Goal: Task Accomplishment & Management: Use online tool/utility

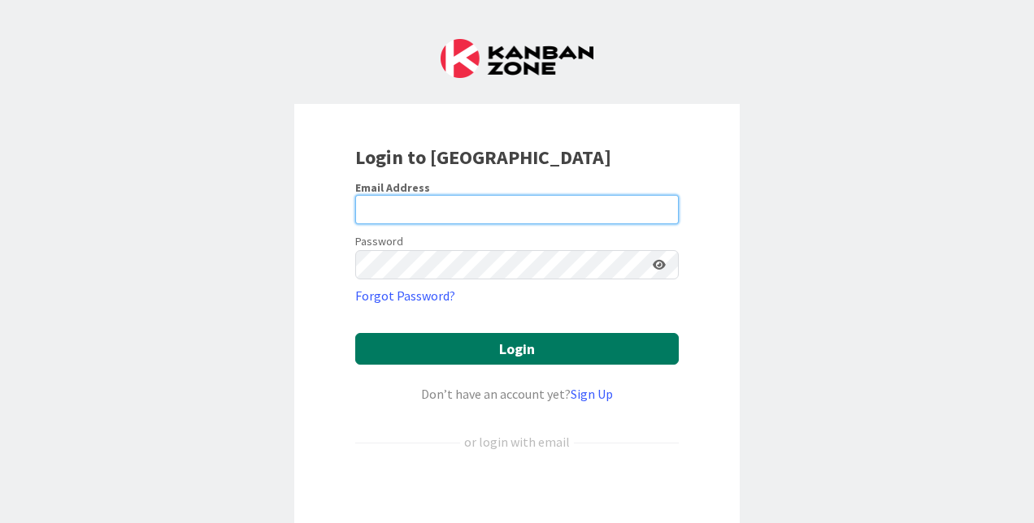
type input "[EMAIL_ADDRESS][DOMAIN_NAME]"
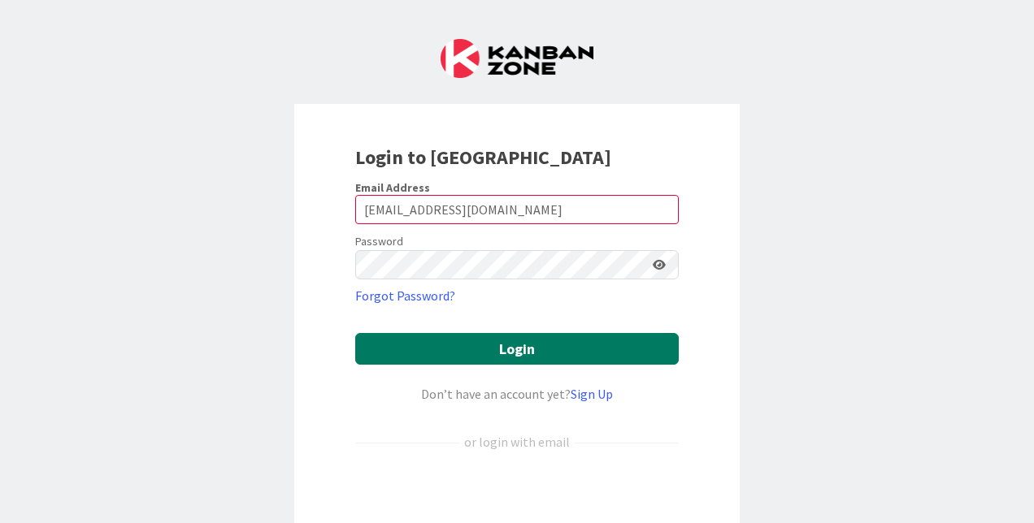
click at [467, 341] on button "Login" at bounding box center [516, 349] width 323 height 32
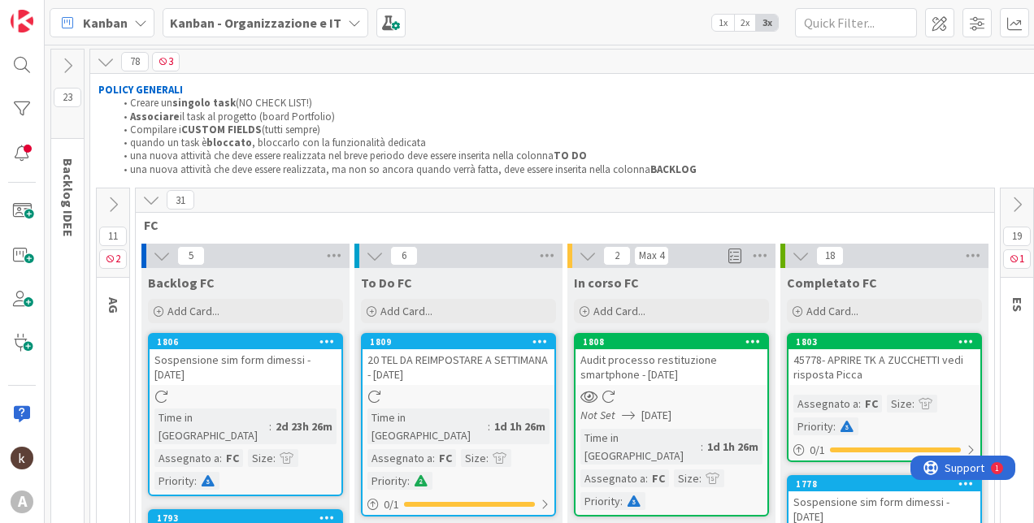
click at [145, 198] on icon at bounding box center [151, 200] width 18 height 18
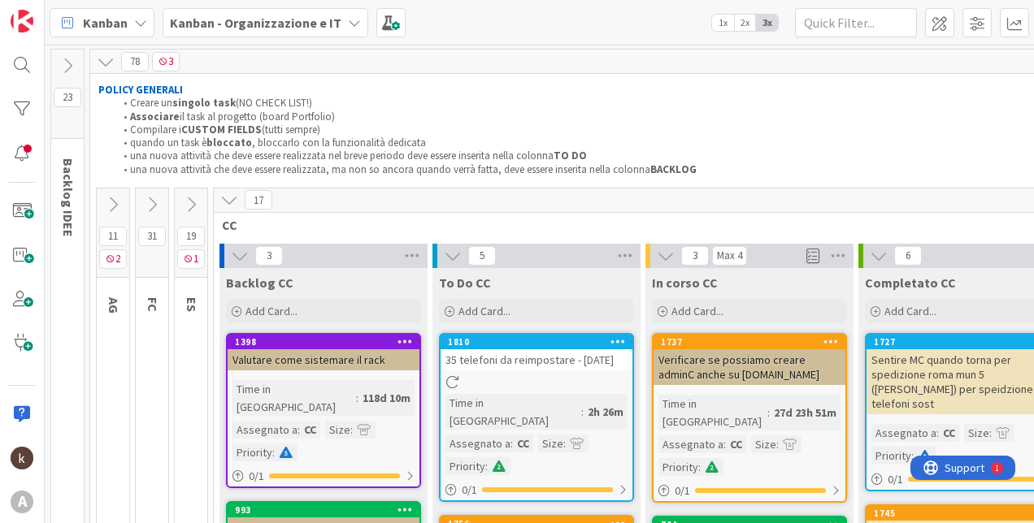
click at [223, 189] on div "17" at bounding box center [643, 201] width 858 height 24
click at [224, 194] on icon at bounding box center [229, 200] width 18 height 18
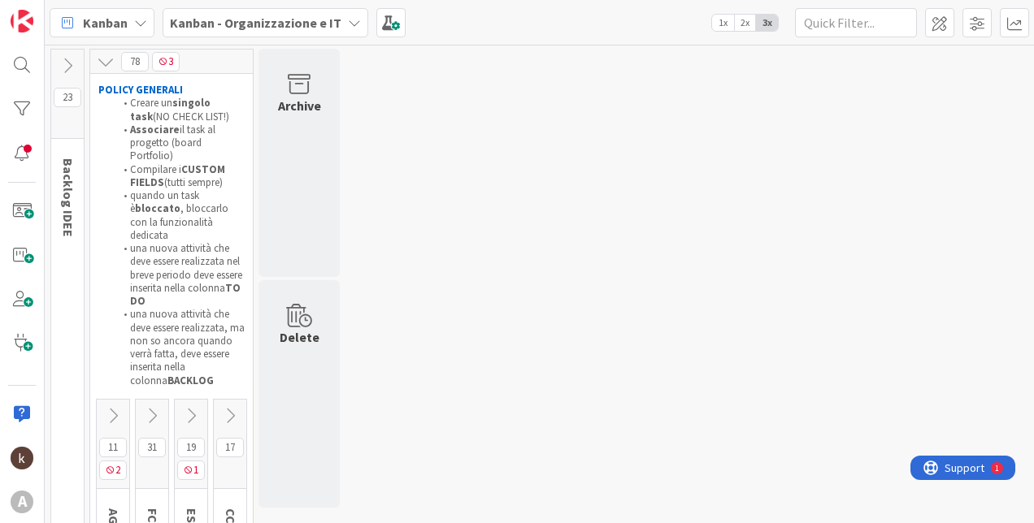
click at [108, 407] on icon at bounding box center [113, 416] width 18 height 18
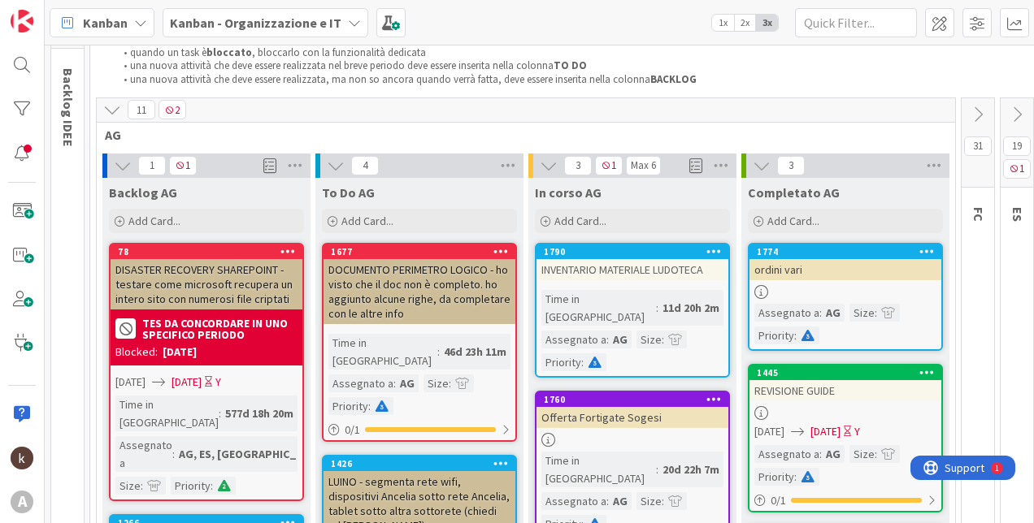
scroll to position [163, 0]
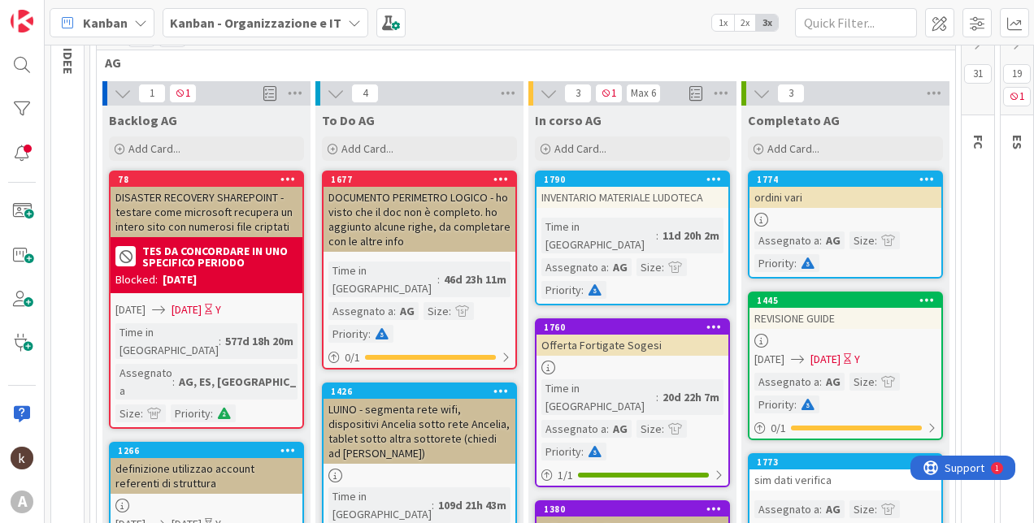
click at [118, 92] on icon at bounding box center [123, 94] width 18 height 18
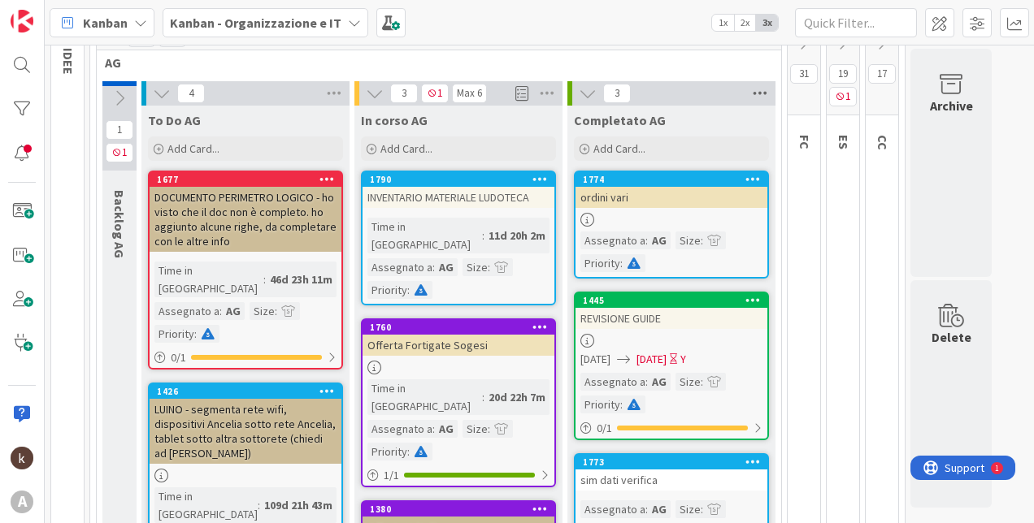
click at [749, 88] on icon at bounding box center [759, 93] width 21 height 24
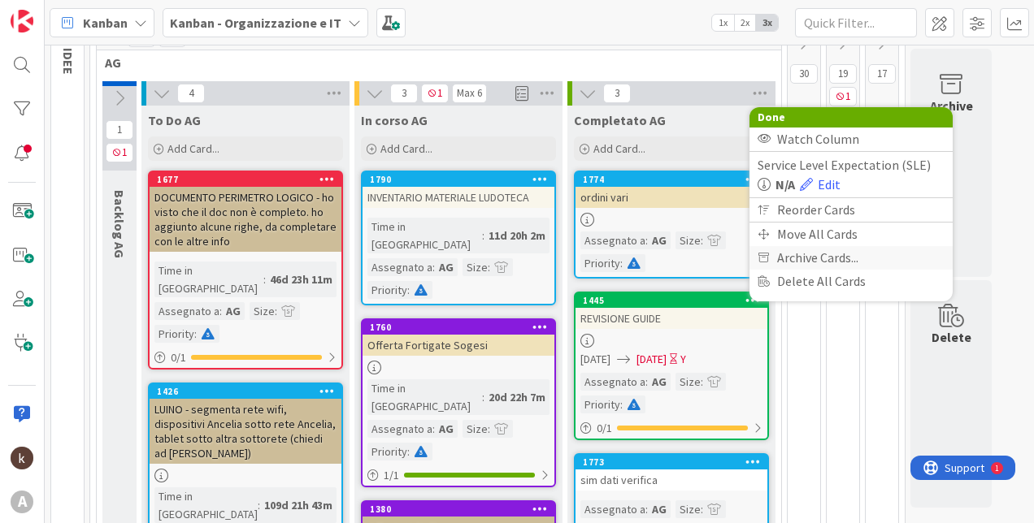
click at [791, 257] on span "Archive Cards..." at bounding box center [817, 258] width 81 height 24
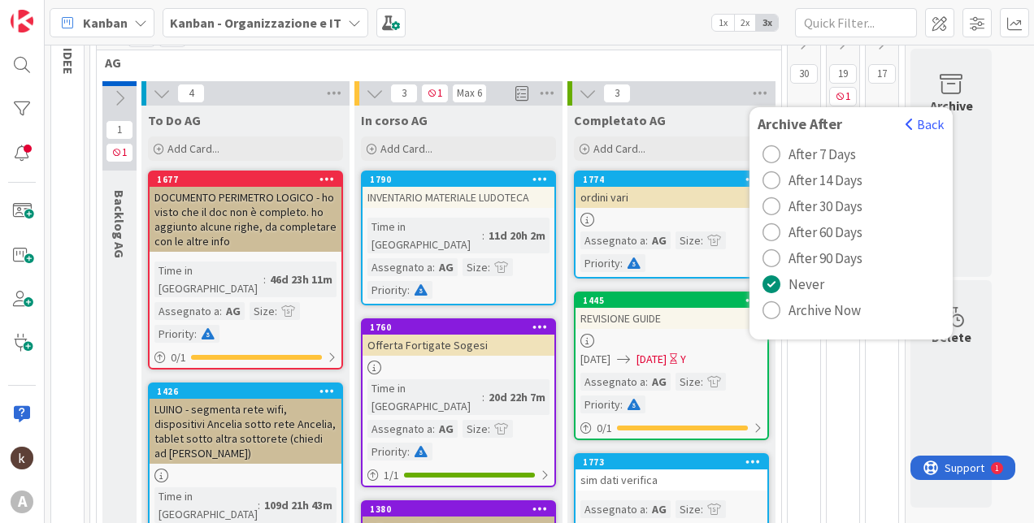
click at [822, 313] on span "Archive Now" at bounding box center [824, 310] width 72 height 24
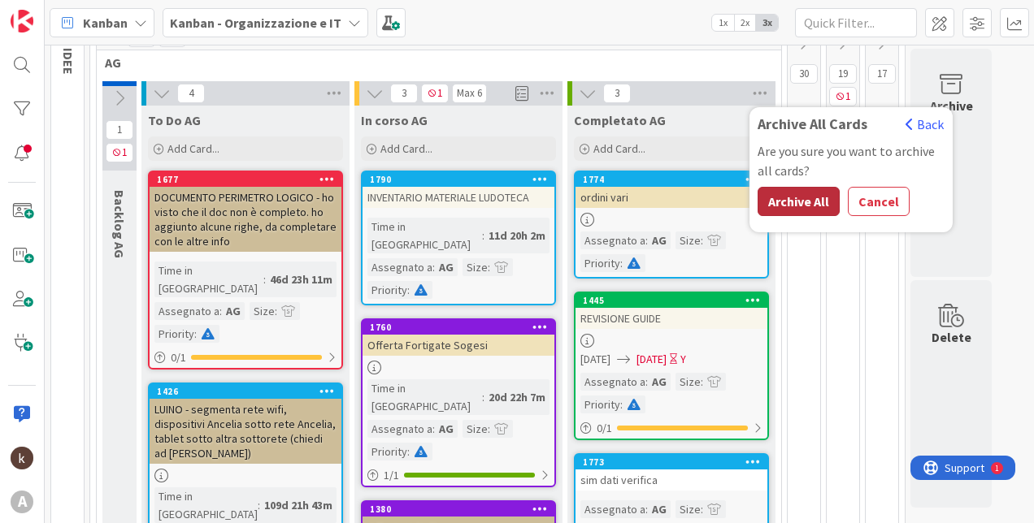
click at [789, 201] on button "Archive All" at bounding box center [799, 201] width 82 height 29
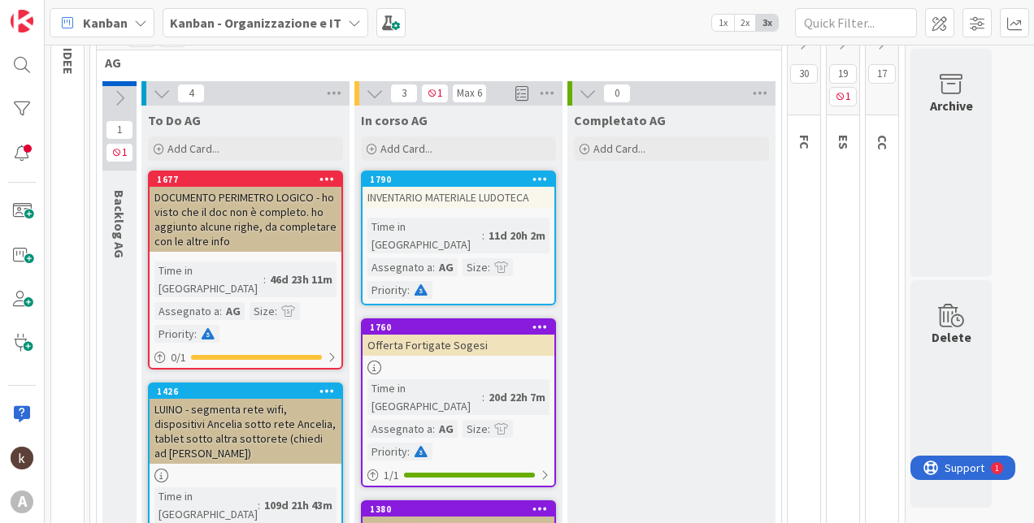
click at [591, 85] on icon at bounding box center [588, 94] width 18 height 18
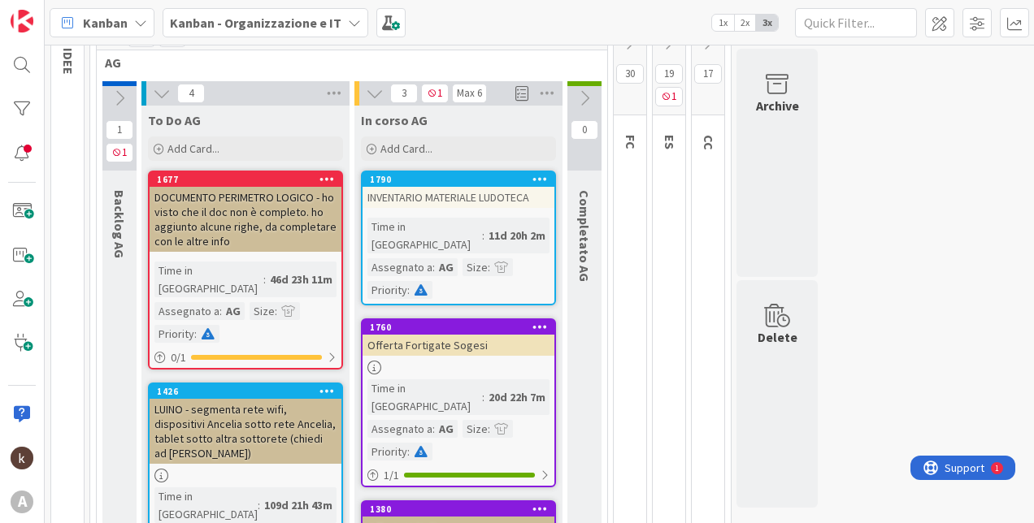
click at [157, 89] on icon at bounding box center [162, 94] width 18 height 18
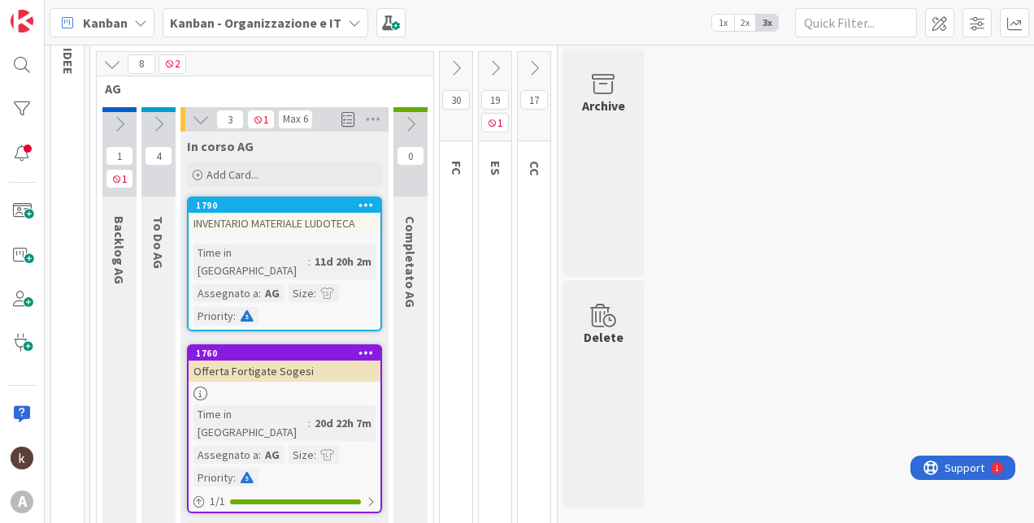
click at [196, 122] on icon at bounding box center [201, 120] width 18 height 18
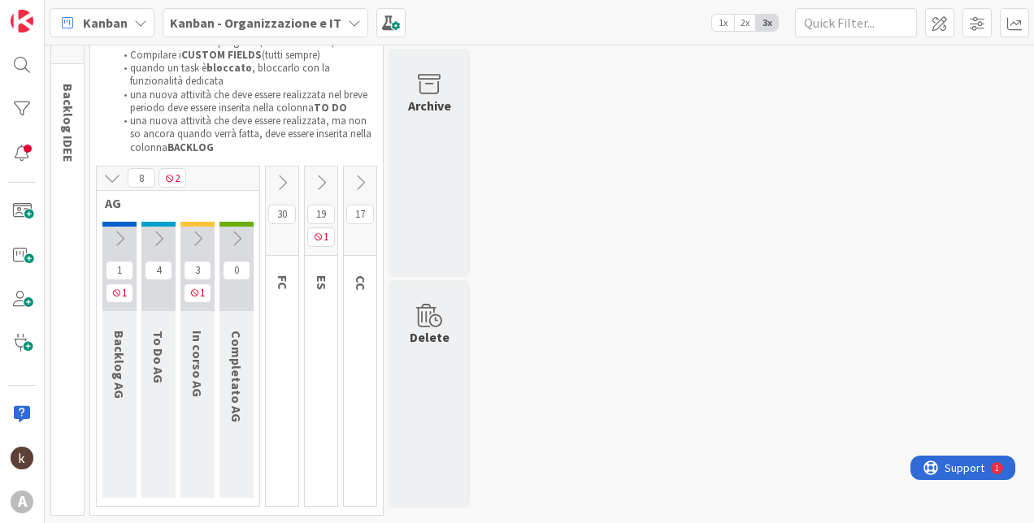
click at [158, 233] on icon at bounding box center [159, 239] width 18 height 18
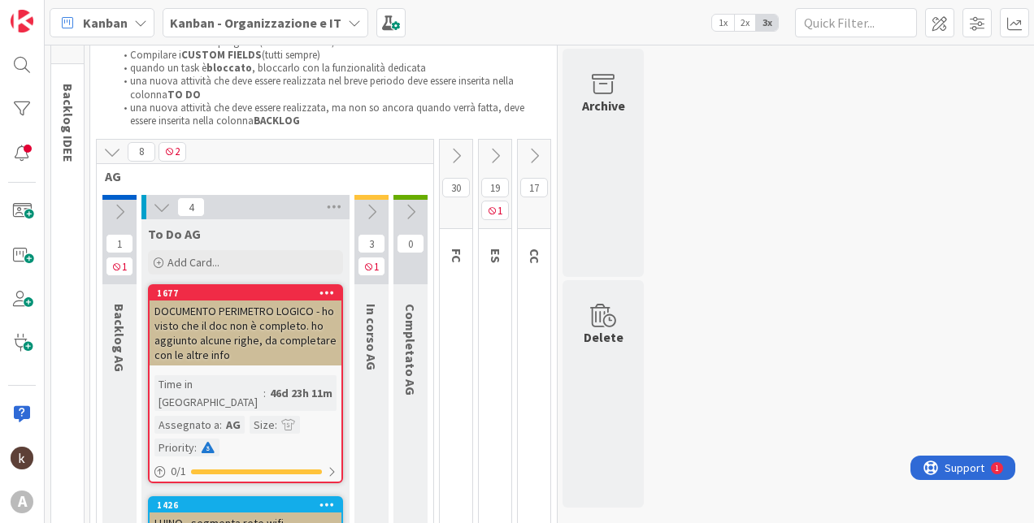
click at [106, 147] on icon at bounding box center [112, 152] width 18 height 18
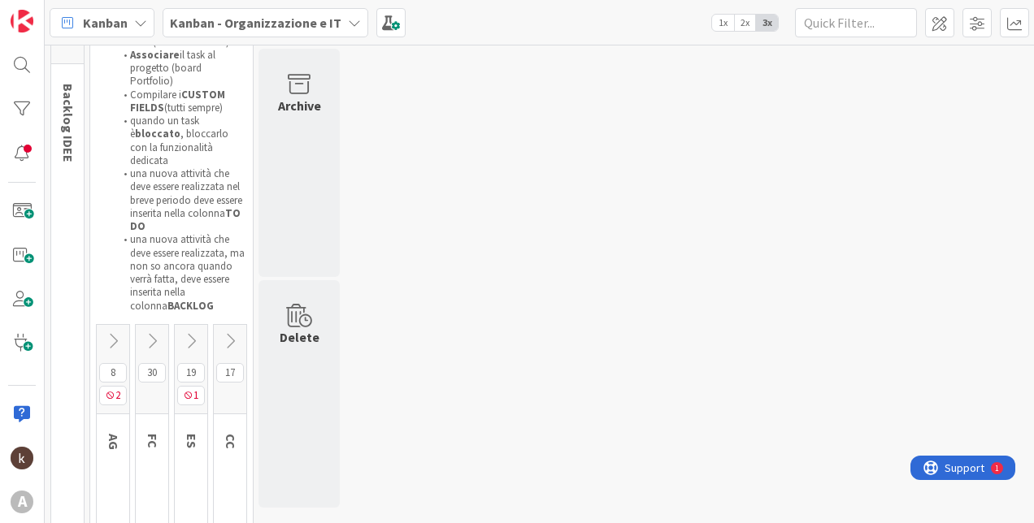
click at [153, 332] on icon at bounding box center [152, 341] width 18 height 18
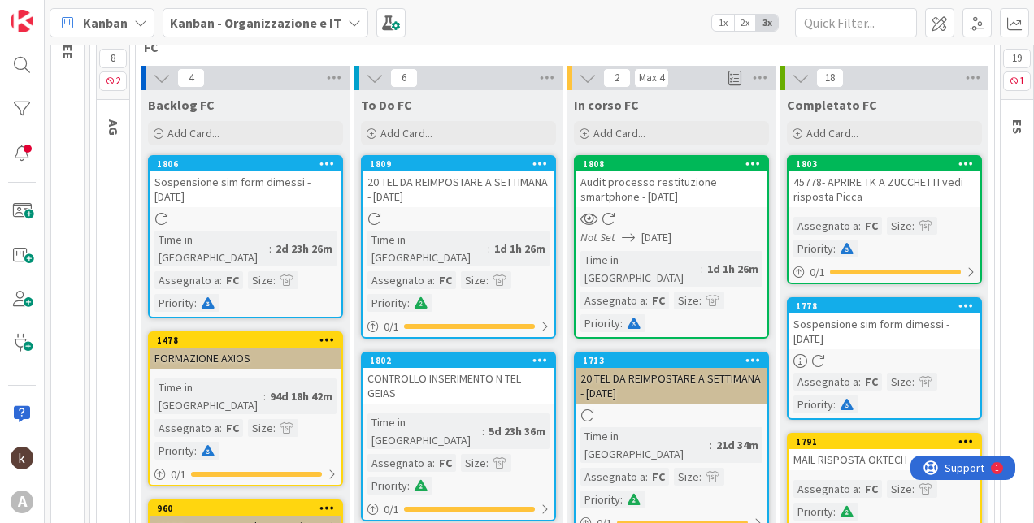
scroll to position [0, 0]
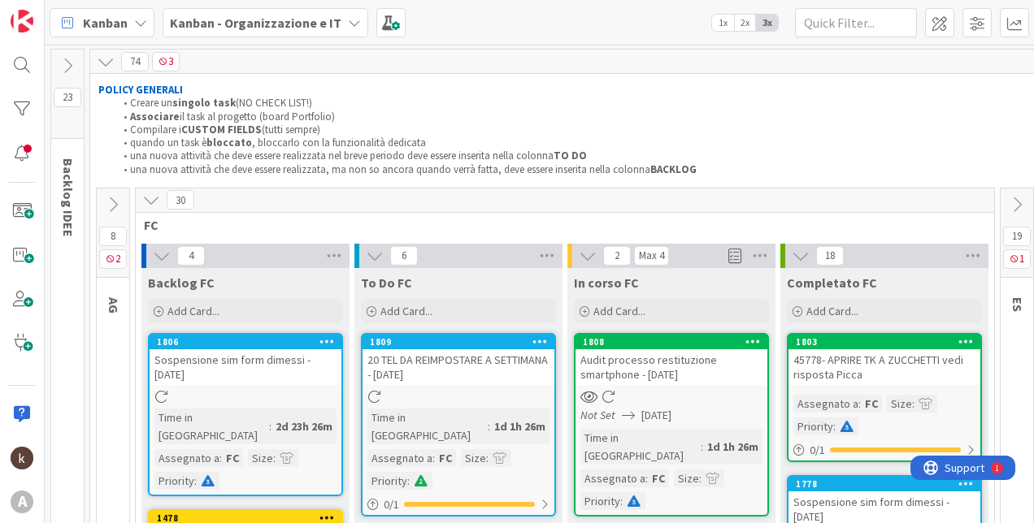
click at [150, 206] on icon at bounding box center [151, 200] width 18 height 18
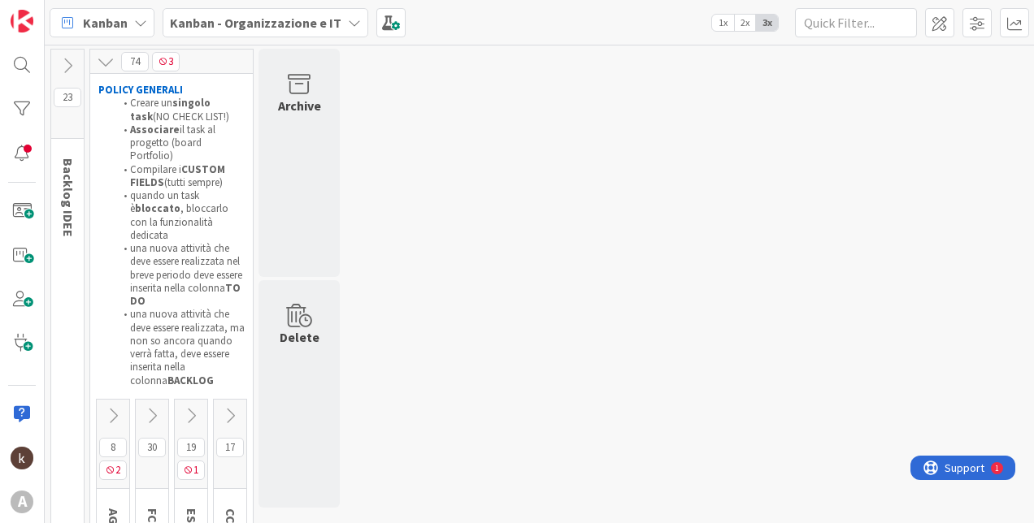
click at [197, 407] on icon at bounding box center [191, 416] width 18 height 18
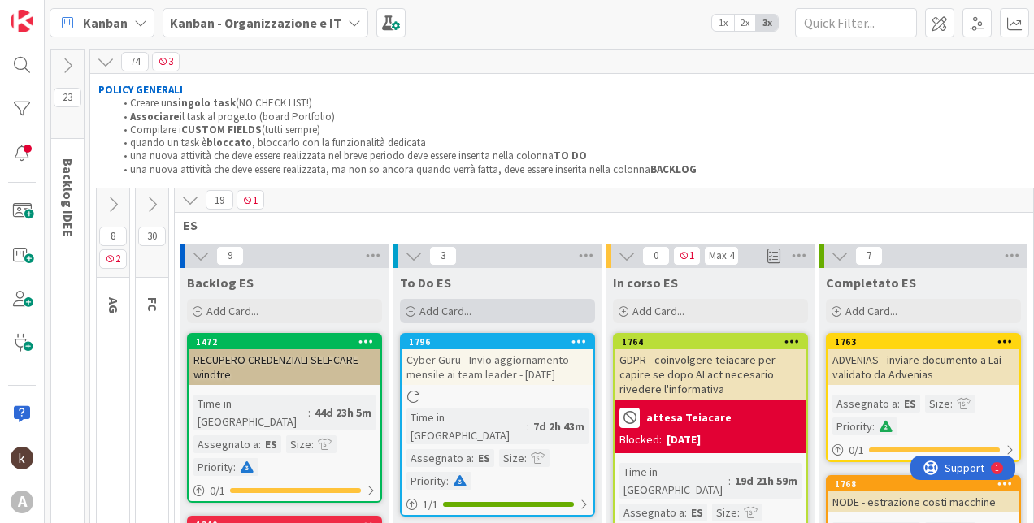
click at [549, 307] on div "Add Card..." at bounding box center [497, 311] width 195 height 24
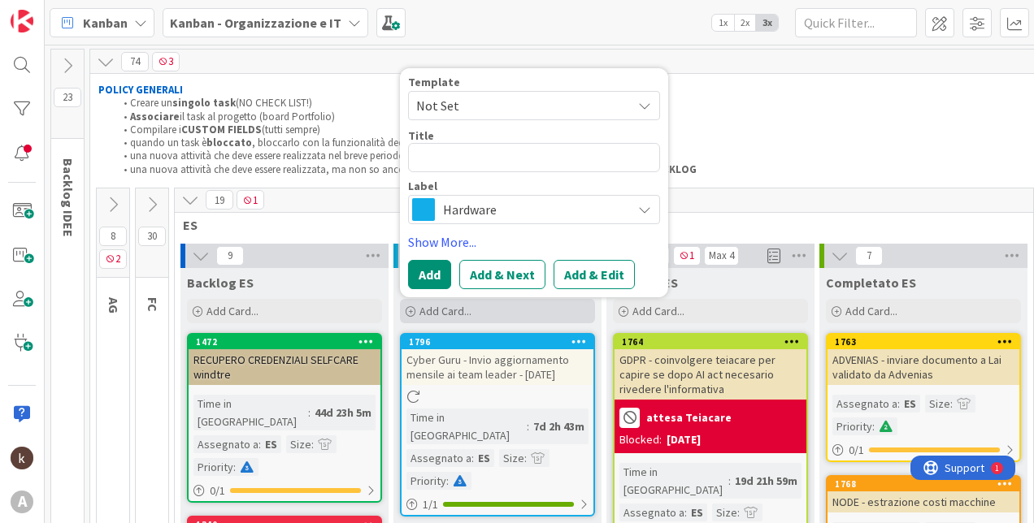
type textarea "O"
type textarea "x"
type textarea "OK"
type textarea "x"
type textarea "OKTE"
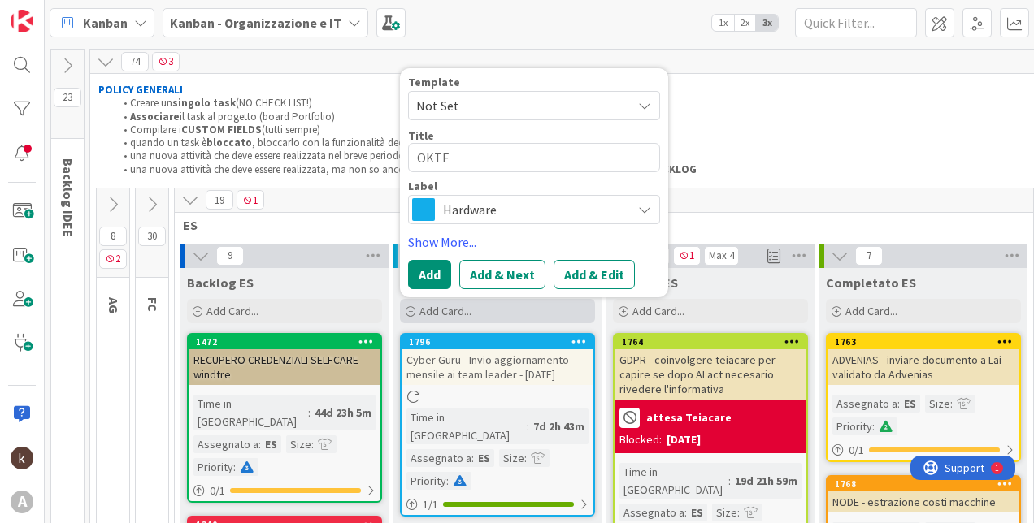
type textarea "x"
type textarea "OKTEC"
type textarea "x"
type textarea "OKTECH"
type textarea "x"
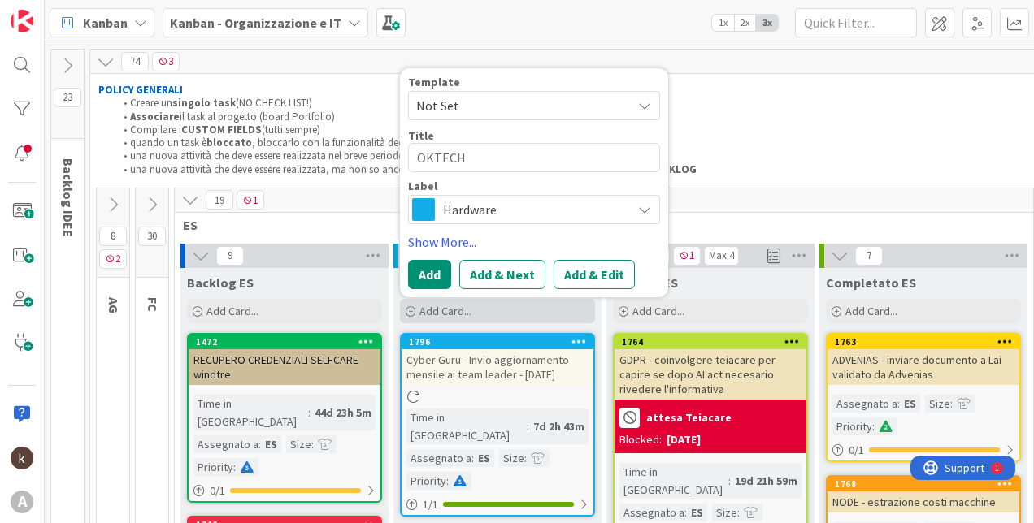
type textarea "OKTECH"
type textarea "x"
type textarea "OKTECH"
type textarea "x"
type textarea "OKTECH -"
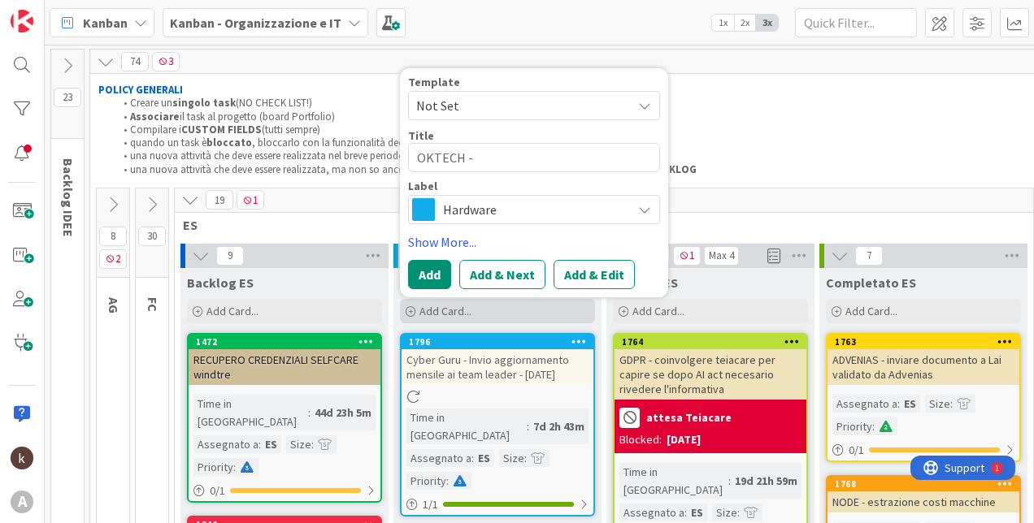
type textarea "x"
type textarea "OKTECH -"
type textarea "x"
type textarea "OKTECH - s"
type textarea "x"
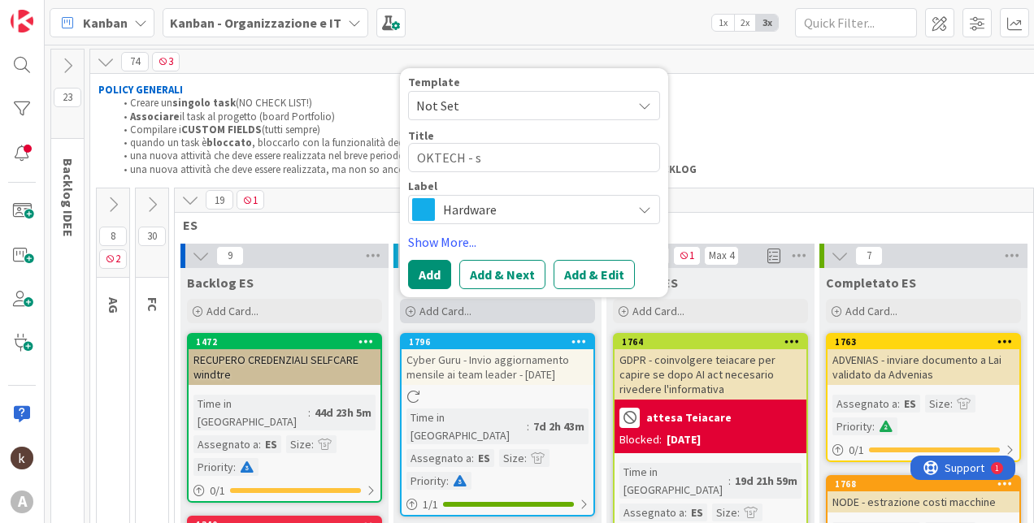
type textarea "OKTECH - so"
type textarea "x"
type textarea "OKTECH - soll"
type textarea "x"
type textarea "OKTECH - solle"
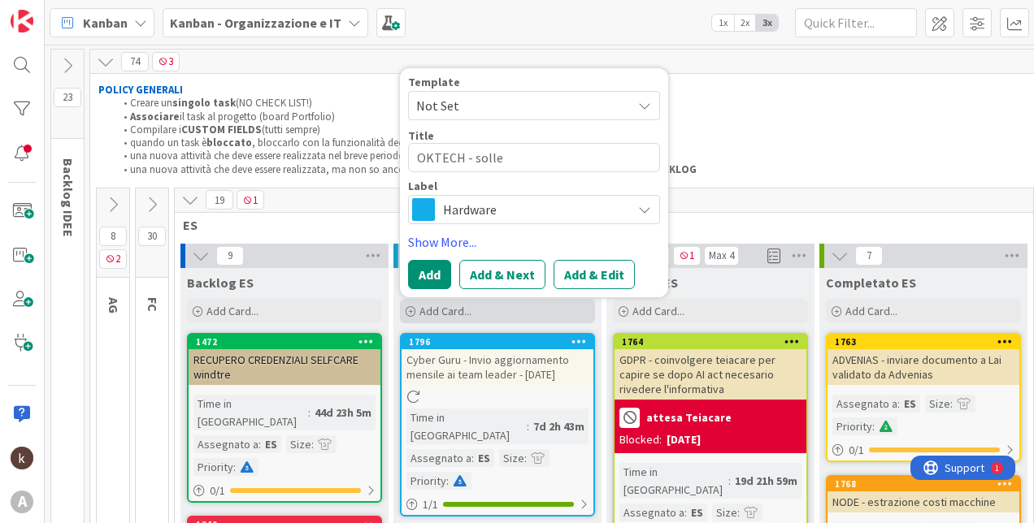
type textarea "x"
type textarea "OKTECH - sollec"
type textarea "x"
type textarea "OKTECH - solleci"
type textarea "x"
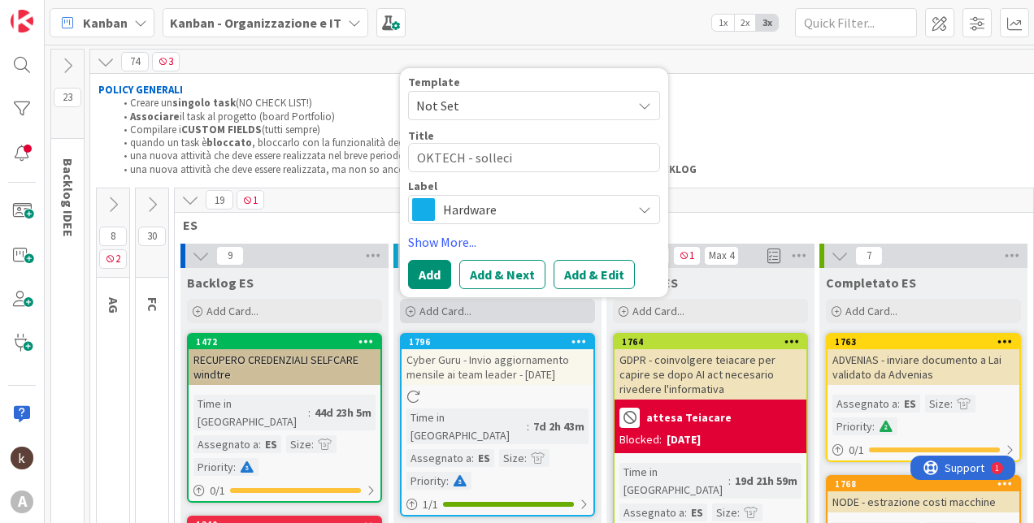
type textarea "OKTECH - sollecit"
type textarea "x"
type textarea "OKTECH - sollecita"
type textarea "x"
type textarea "OKTECH - sollecitar"
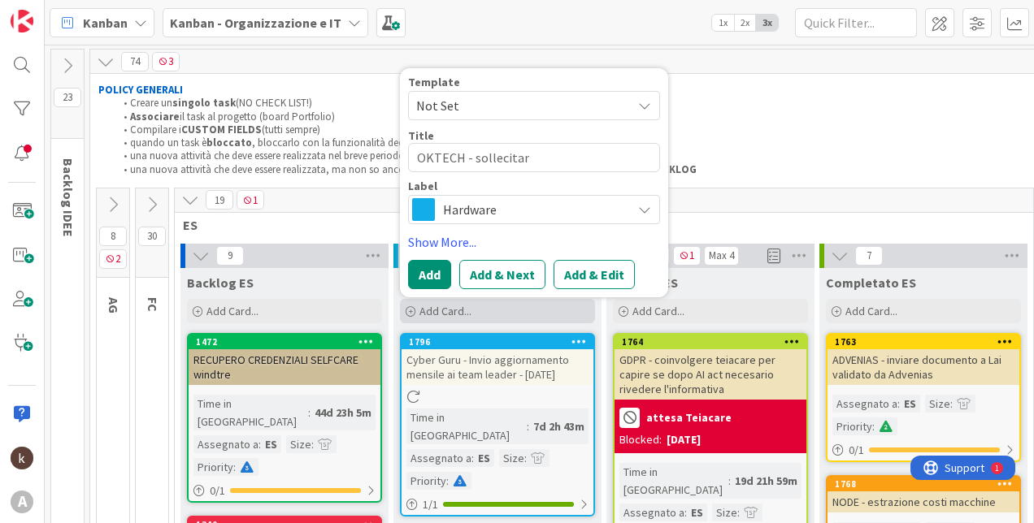
type textarea "x"
type textarea "OKTECH - sollecitare"
type textarea "x"
type textarea "OKTECH - sollecitare"
type textarea "x"
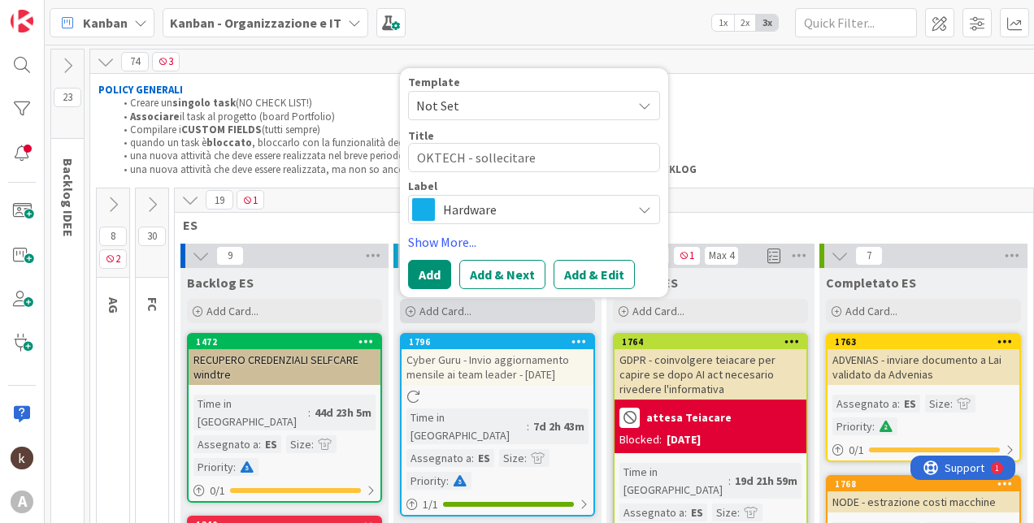
type textarea "OKTECH - sollecitare N"
type textarea "x"
type textarea "OKTECH - sollecitare Nu"
type textarea "x"
type textarea "OKTECH - sollecitare Nuv"
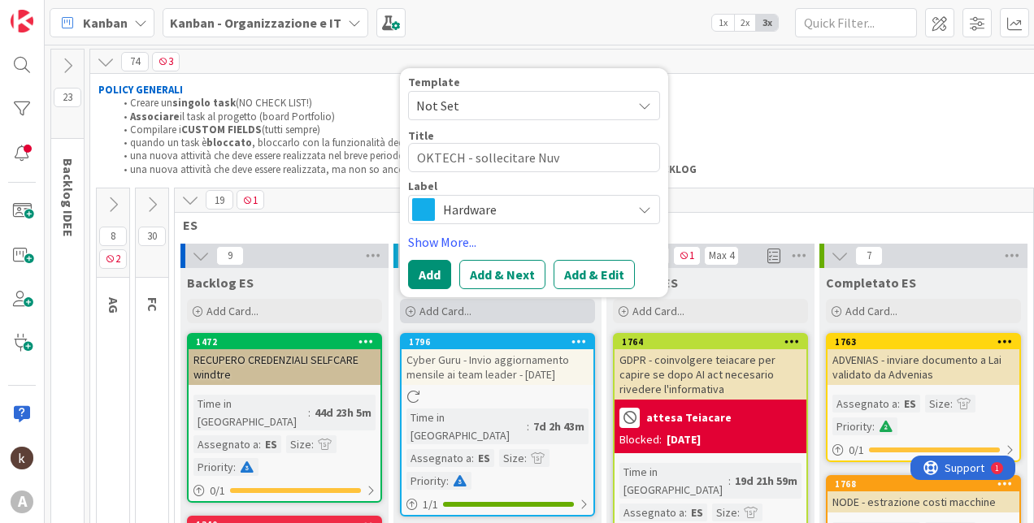
type textarea "x"
type textarea "OKTECH - sollecitare Nu"
type textarea "x"
type textarea "OKTECH - sollecitare Nuo"
type textarea "x"
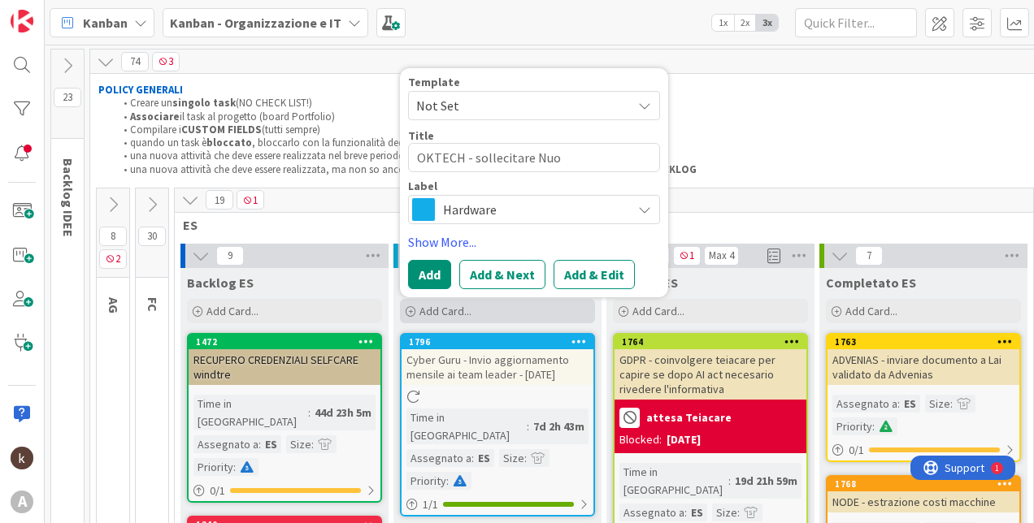
type textarea "OKTECH - sollecitare Nuov"
type textarea "x"
type textarea "OKTECH - sollecitare Nuova"
type textarea "x"
type textarea "OKTECH - sollecitare NuovaE"
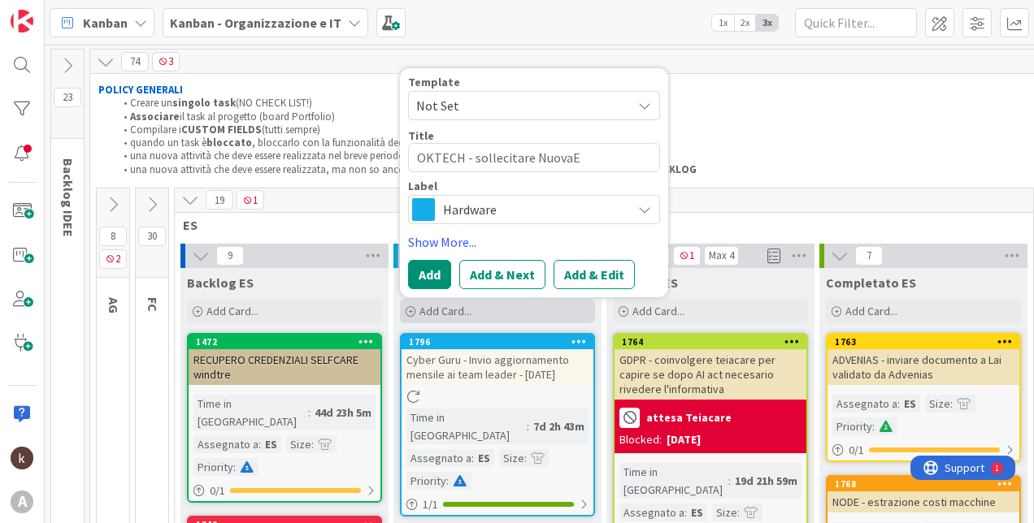
type textarea "x"
type textarea "OKTECH - sollecitare NuovaEdu"
type textarea "x"
type textarea "OKTECH - sollecitare NuovaEdu"
click at [612, 208] on span "Hardware" at bounding box center [533, 209] width 180 height 23
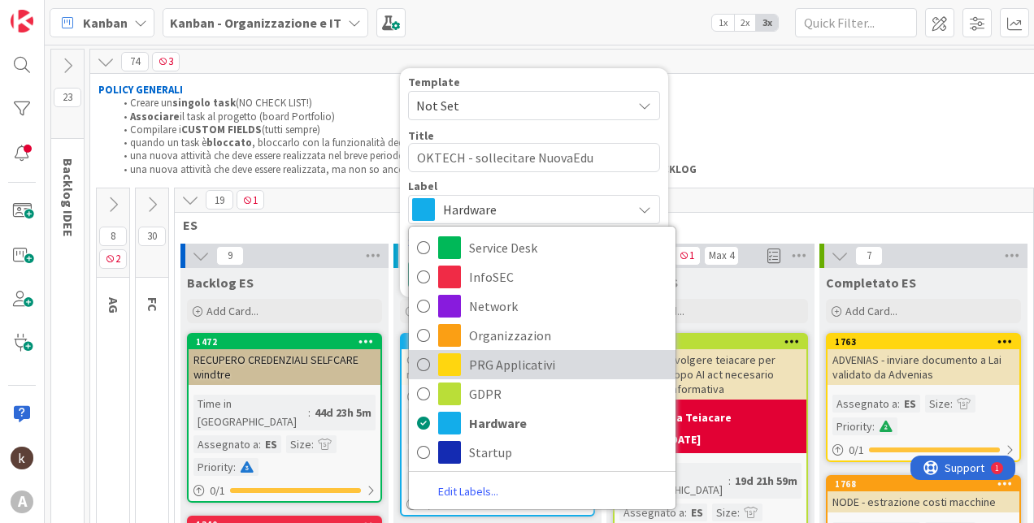
click at [508, 357] on span "PRG Applicativi" at bounding box center [568, 365] width 198 height 24
type textarea "x"
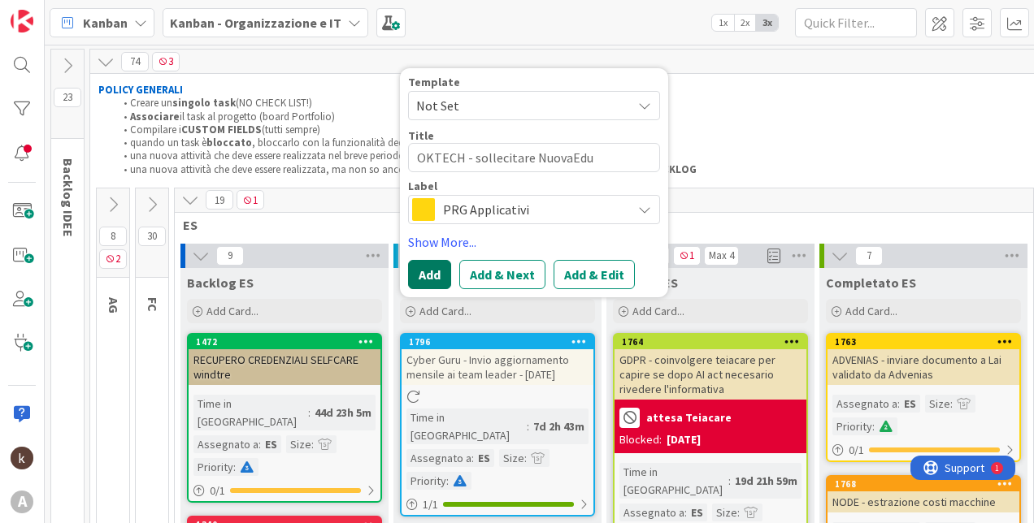
click at [440, 271] on button "Add" at bounding box center [429, 274] width 43 height 29
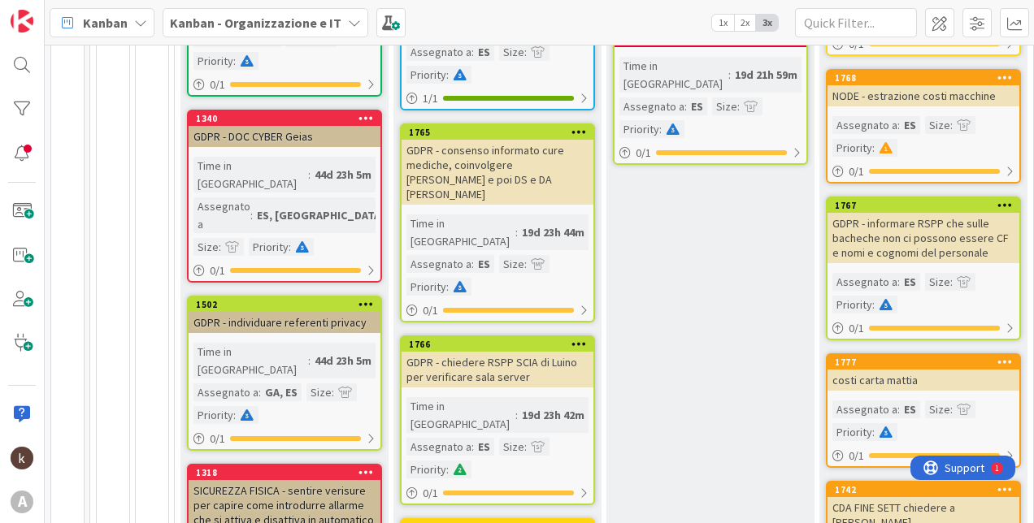
scroll to position [81, 0]
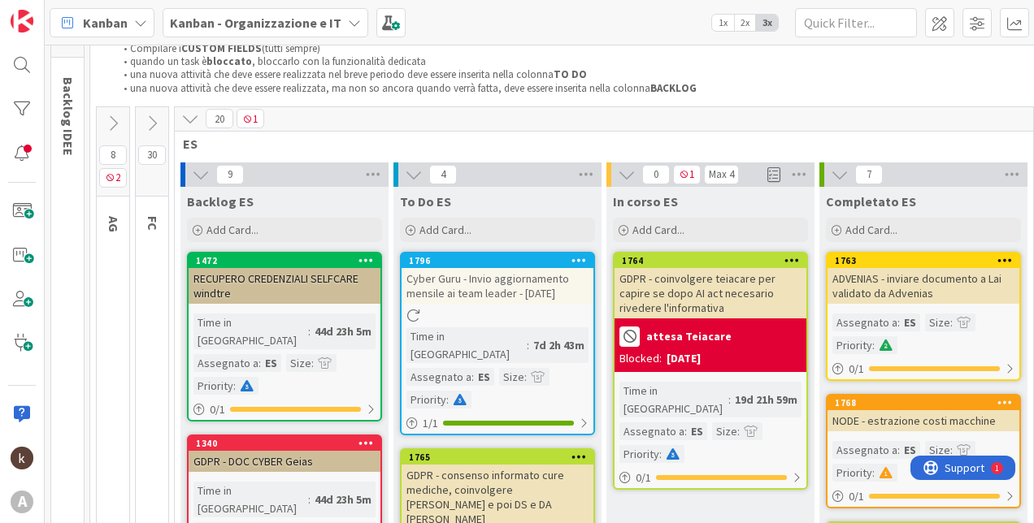
click at [145, 121] on icon at bounding box center [152, 124] width 18 height 18
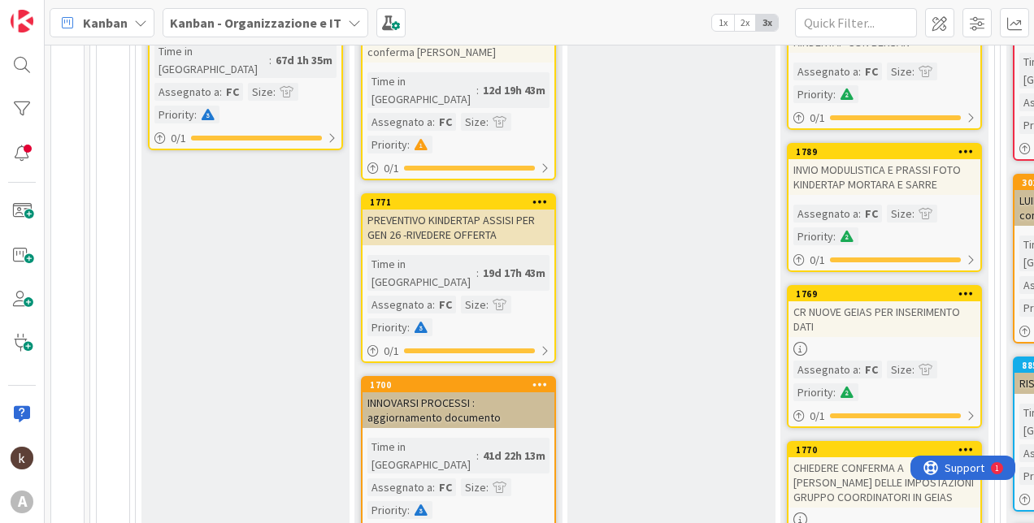
scroll to position [1355, 0]
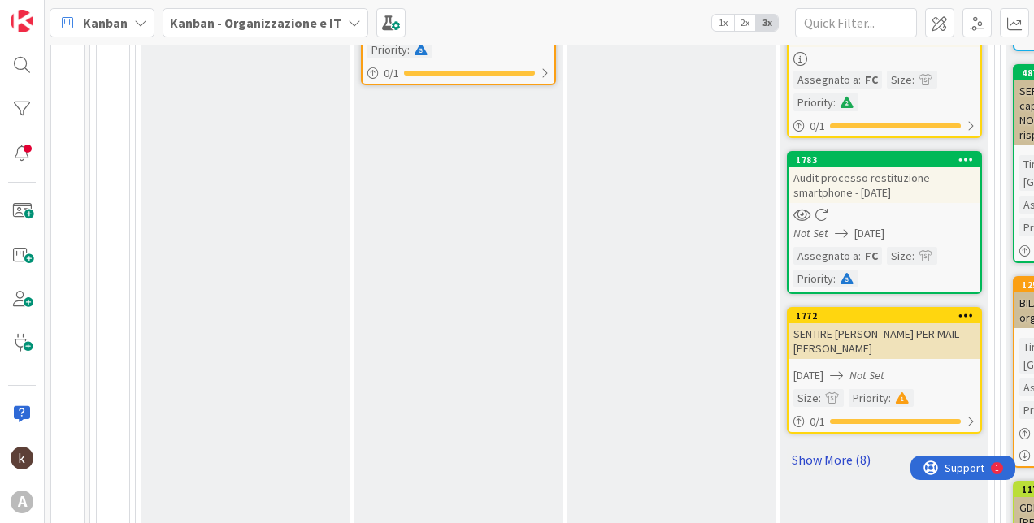
click at [831, 462] on link "Show More (8)" at bounding box center [884, 460] width 195 height 26
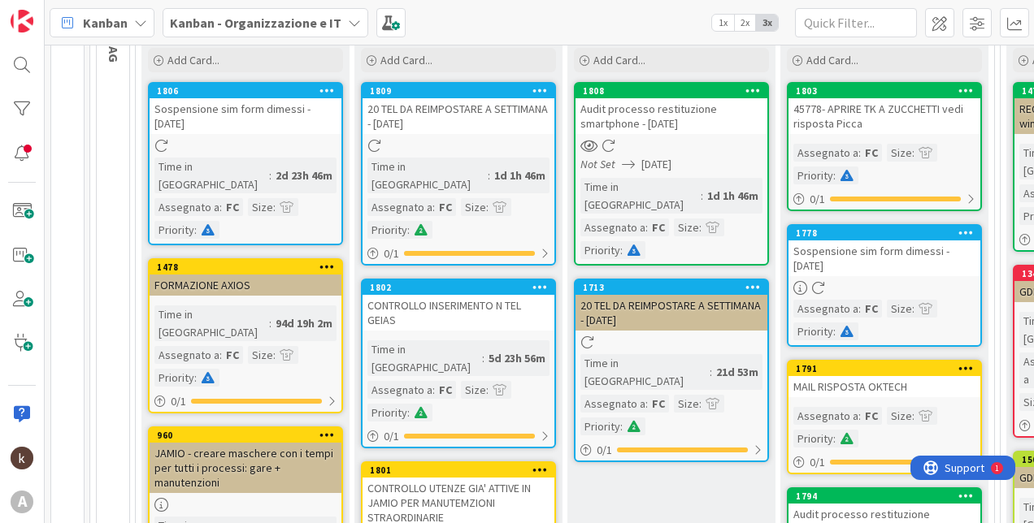
scroll to position [0, 0]
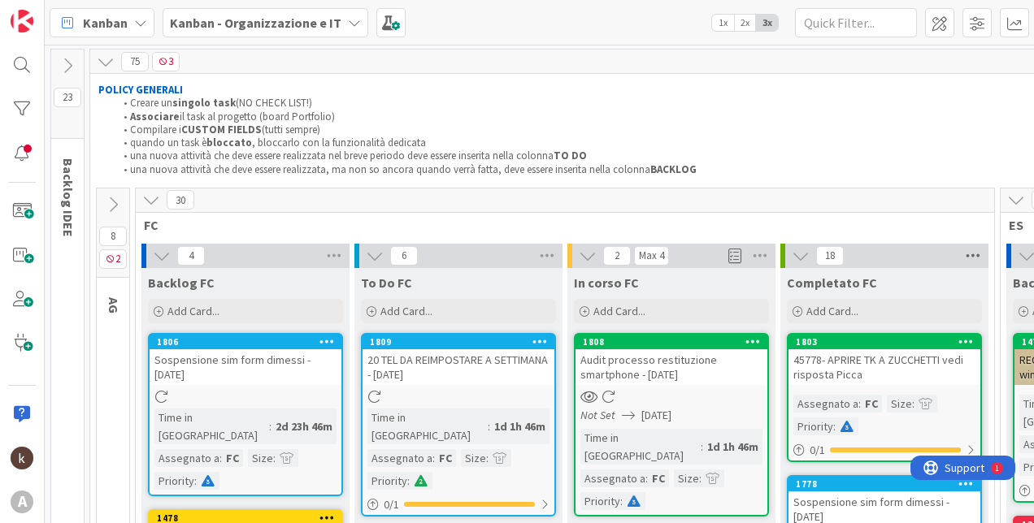
click at [981, 259] on icon at bounding box center [972, 256] width 21 height 24
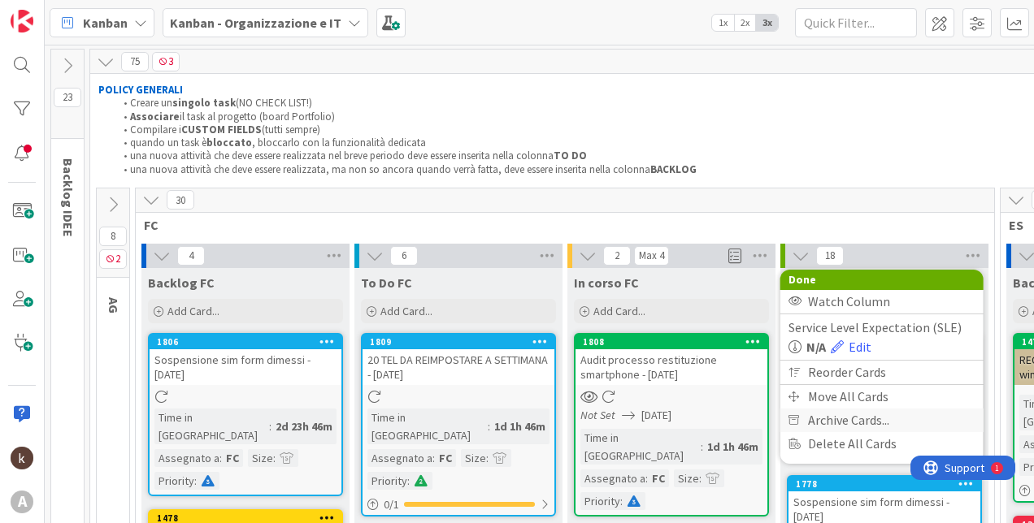
click at [812, 420] on span "Archive Cards..." at bounding box center [848, 421] width 81 height 24
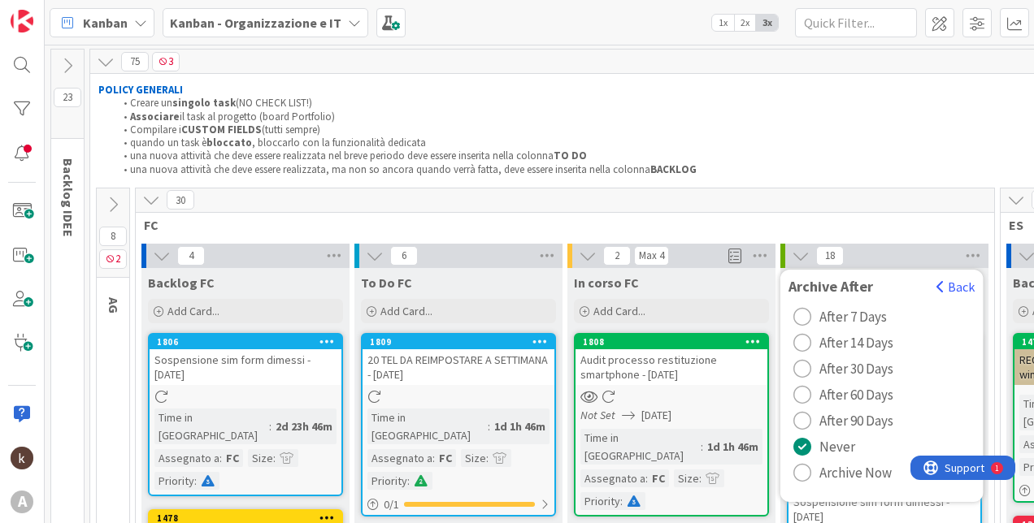
click at [829, 480] on span "Archive Now" at bounding box center [855, 473] width 72 height 24
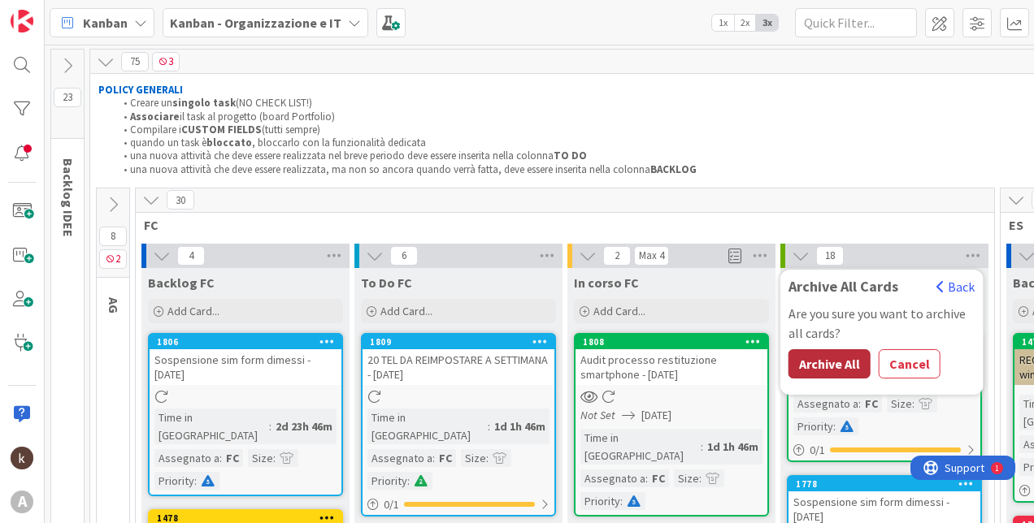
click at [846, 361] on button "Archive All" at bounding box center [829, 363] width 82 height 29
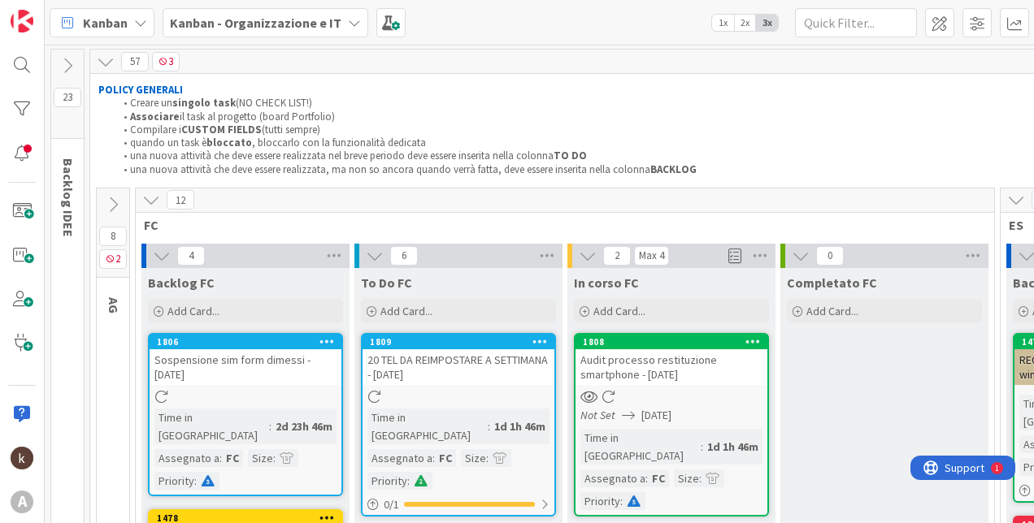
click at [791, 253] on button at bounding box center [800, 255] width 21 height 21
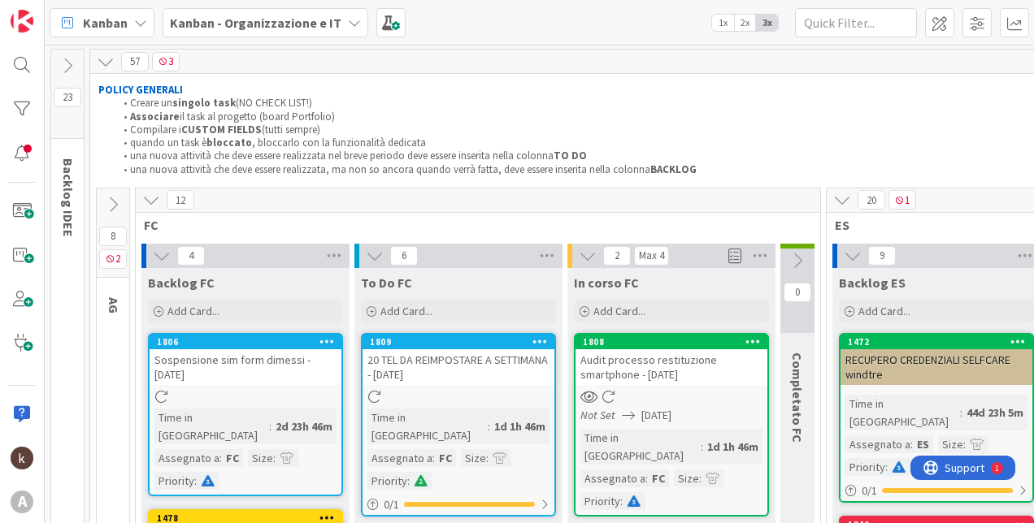
click at [142, 200] on icon at bounding box center [151, 200] width 18 height 18
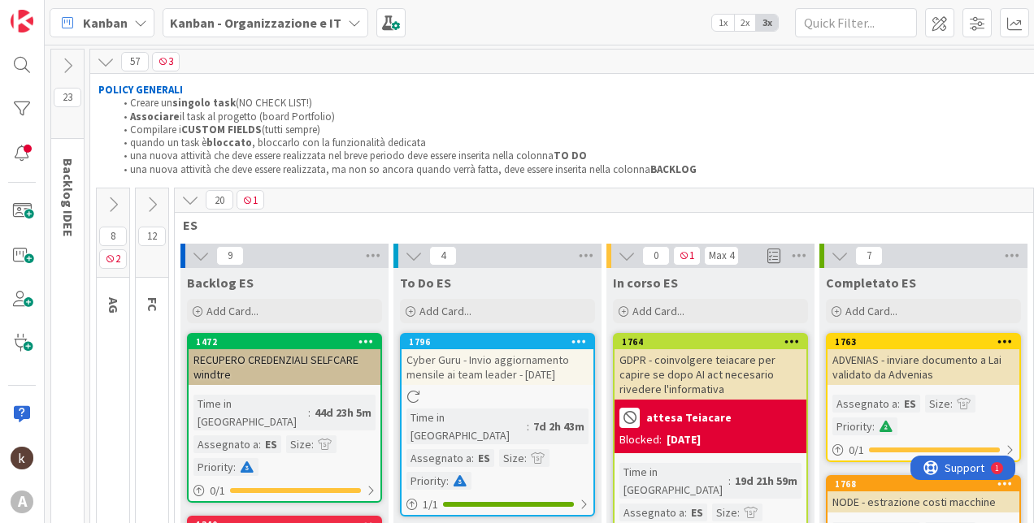
click at [195, 198] on icon at bounding box center [190, 200] width 18 height 18
